Goal: Find specific page/section: Find specific page/section

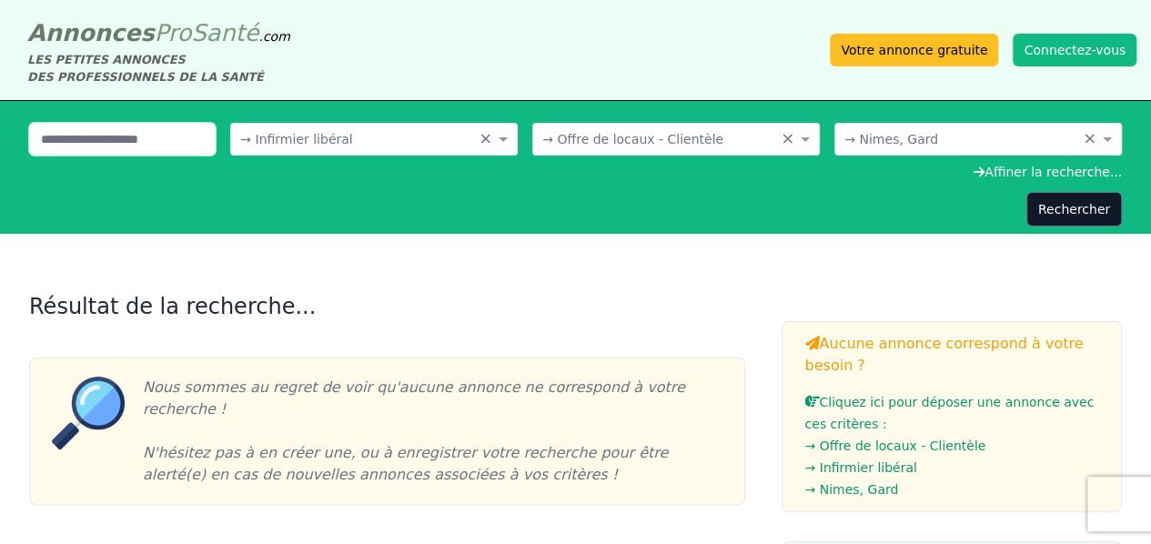
click at [150, 135] on input "text" at bounding box center [122, 139] width 187 height 33
type input "********"
click button "Rechercher" at bounding box center [1075, 209] width 96 height 35
click at [1055, 216] on button "Rechercher" at bounding box center [1075, 209] width 96 height 35
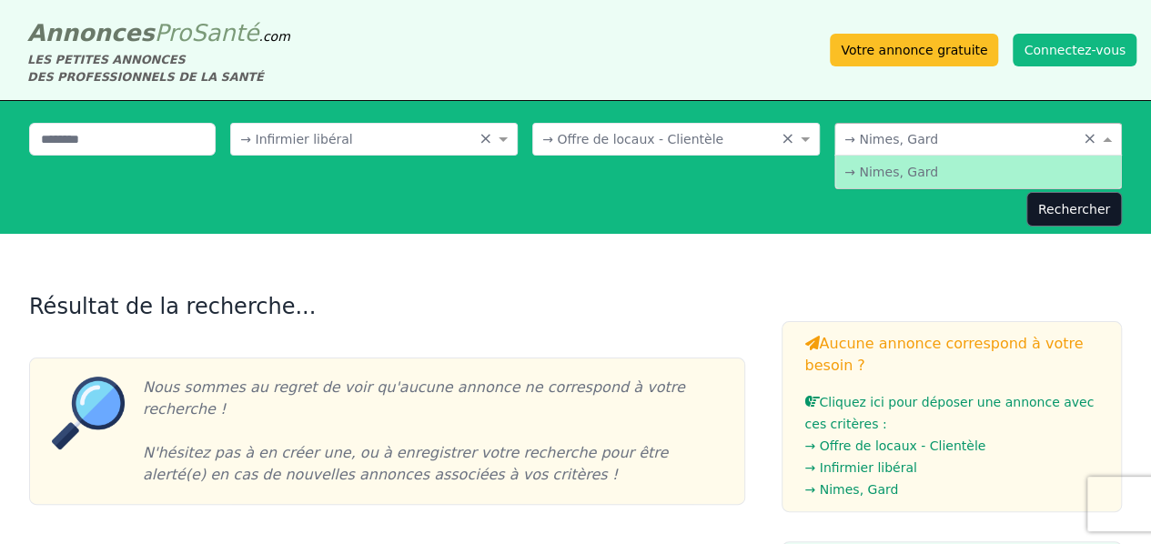
click at [921, 139] on input "text" at bounding box center [960, 137] width 231 height 18
drag, startPoint x: 898, startPoint y: 137, endPoint x: 857, endPoint y: 127, distance: 41.5
click at [857, 127] on div "Où recherchez-vous ? × → Nimes, Gard ×" at bounding box center [979, 139] width 288 height 33
click at [926, 149] on div "Où recherchez-vous ?" at bounding box center [979, 139] width 288 height 33
type input "****"
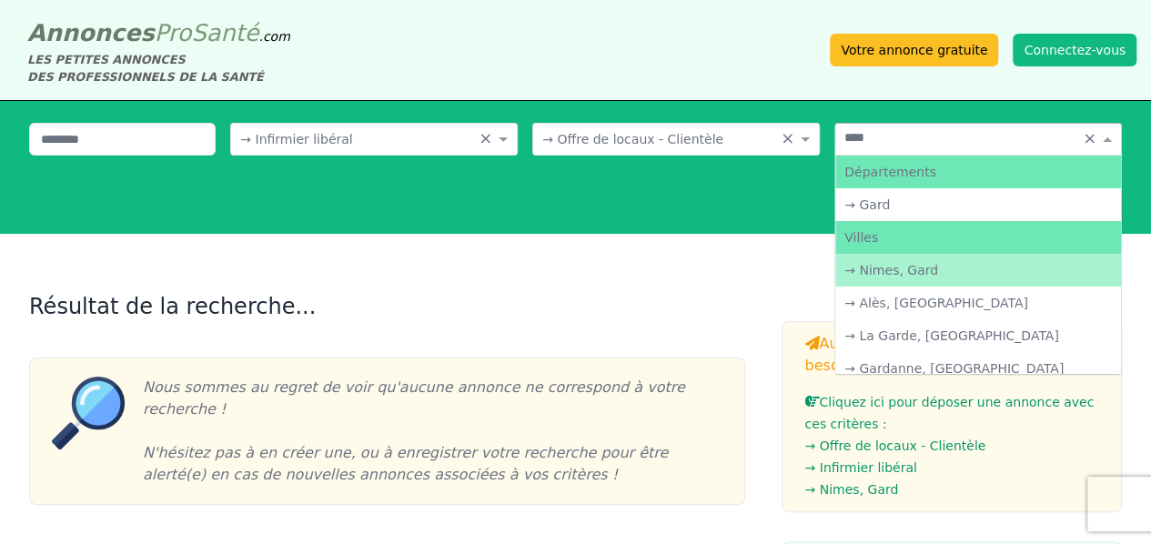
click at [892, 279] on div "→ Nimes, Gard" at bounding box center [979, 270] width 286 height 33
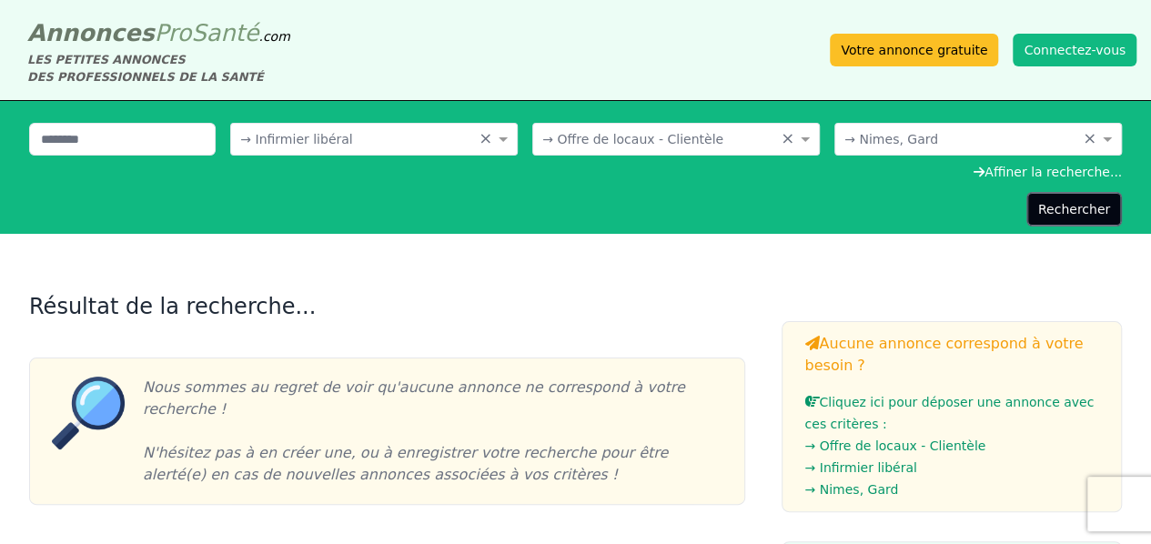
click at [1109, 208] on button "Rechercher" at bounding box center [1075, 209] width 96 height 35
click at [1073, 211] on button "Rechercher" at bounding box center [1075, 209] width 96 height 35
